Goal: Task Accomplishment & Management: Use online tool/utility

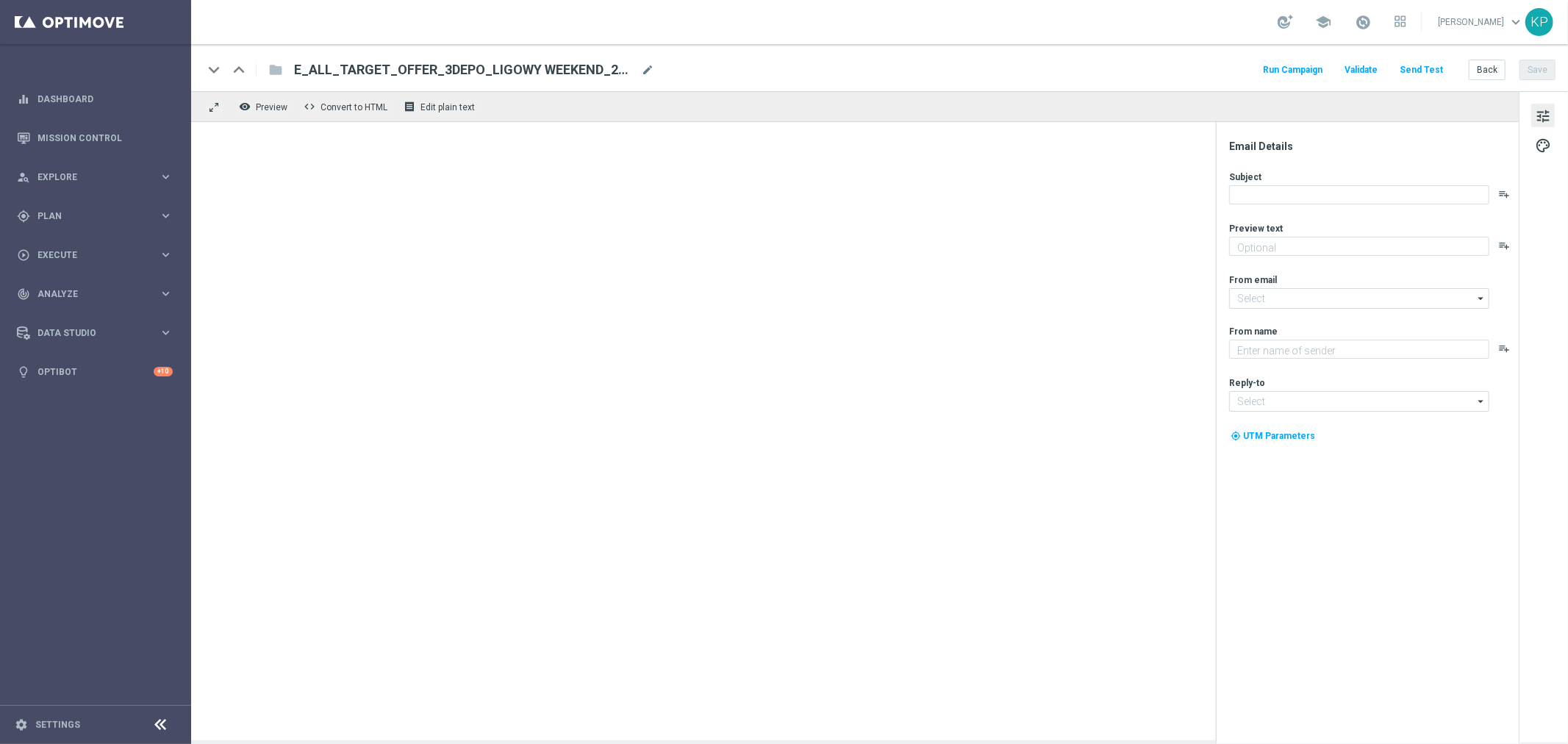
type textarea "Kursy na piłkarskie hity 🔥"
type textarea "STS"
type input "[EMAIL_ADDRESS][DOMAIN_NAME]"
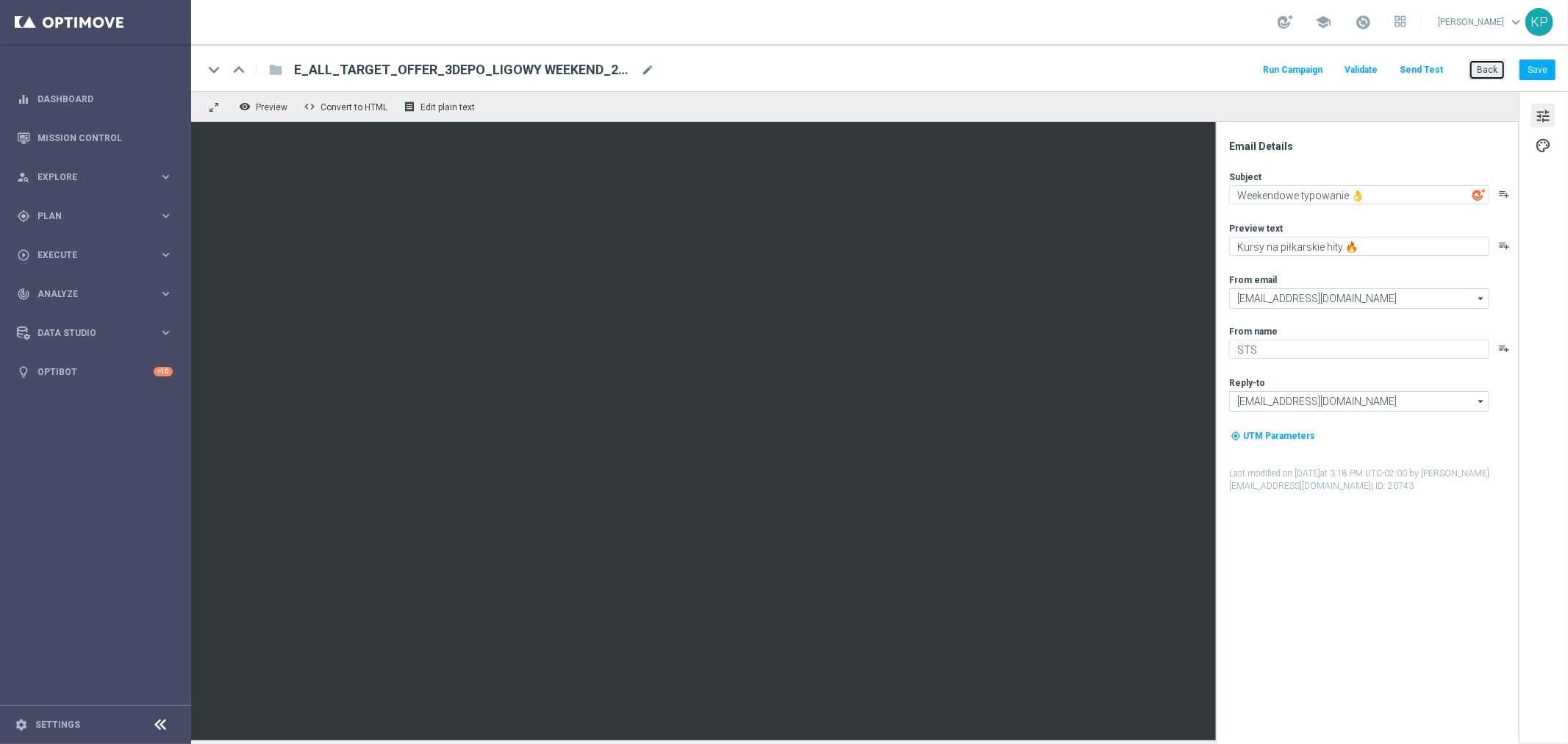
click at [1483, 70] on button "Back" at bounding box center [1487, 70] width 37 height 21
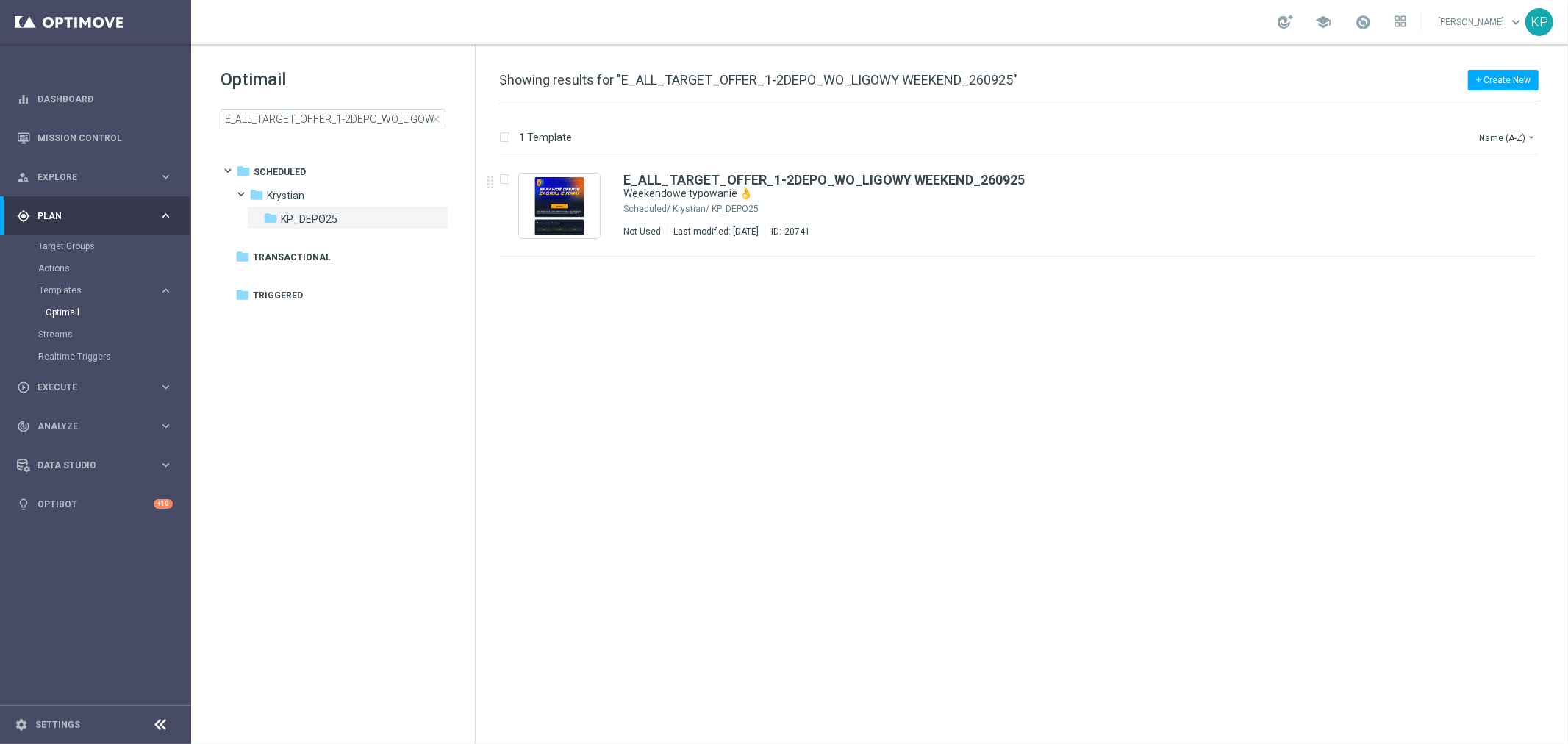
click at [1059, 42] on div "school [PERSON_NAME] keyboard_arrow_down KP" at bounding box center [879, 22] width 1377 height 44
click at [784, 380] on div "insert_drive_file E_ALL_TARGET_OFFER_1-2DEPO_WO_LIGOWY WEEKEND_260925 Weekendow…" at bounding box center [1024, 449] width 1080 height 589
